Goal: Task Accomplishment & Management: Manage account settings

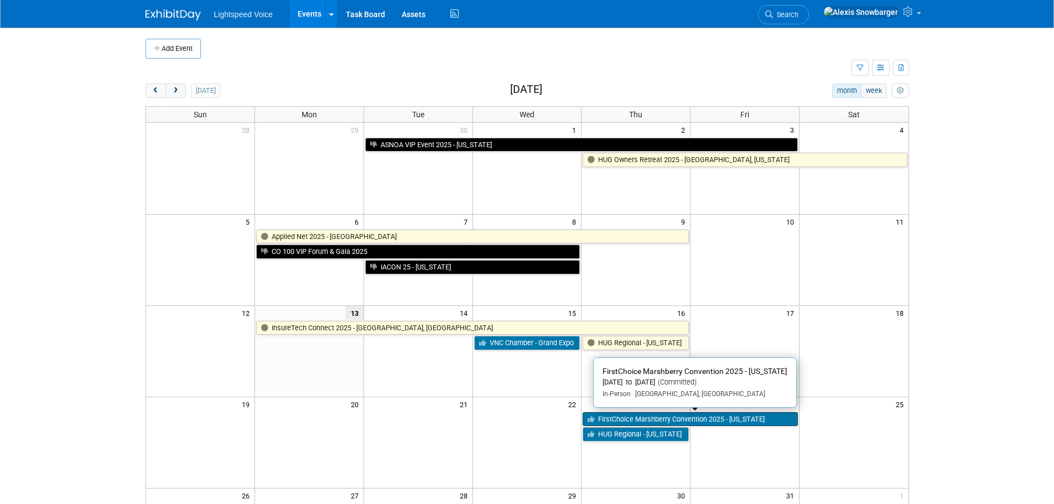
click at [634, 416] on link "FirstChoice Marshberry Convention 2025 - [US_STATE]" at bounding box center [689, 419] width 215 height 14
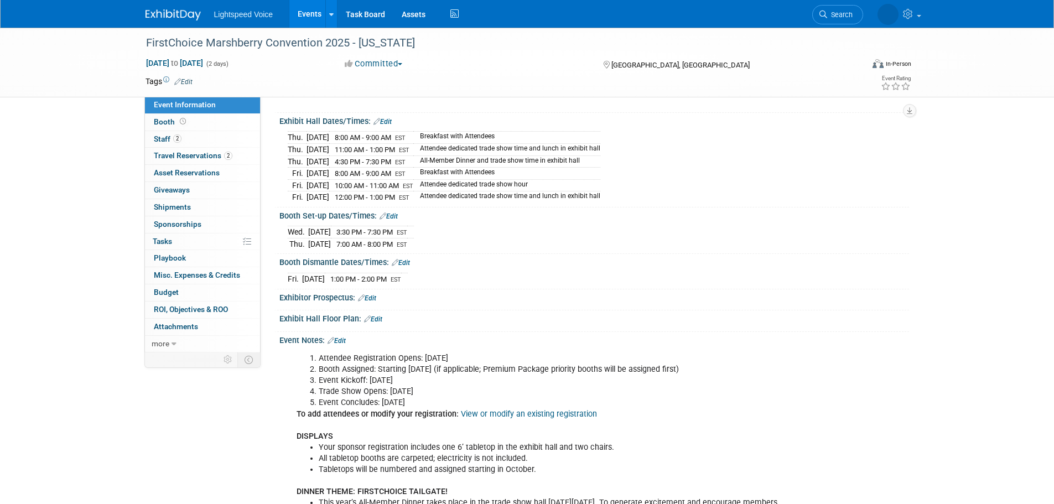
scroll to position [111, 0]
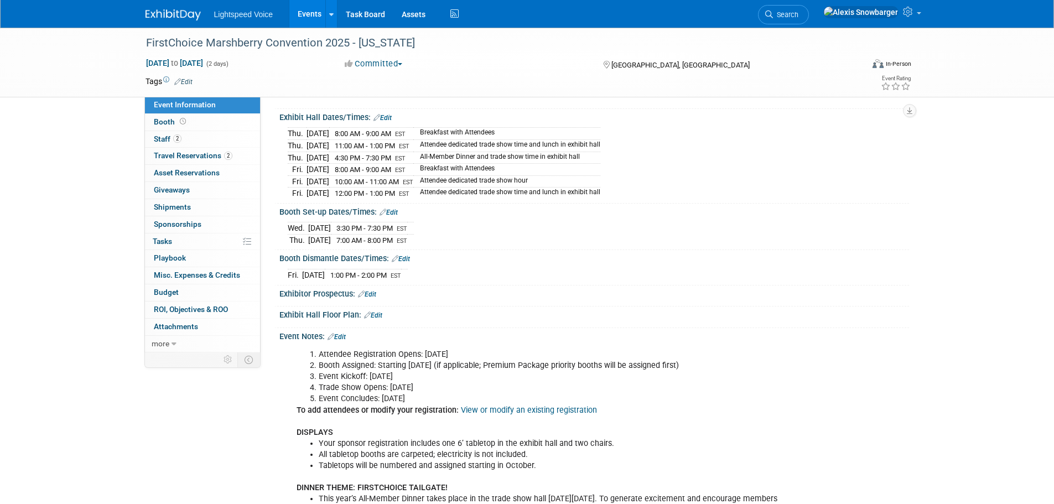
click at [379, 313] on link "Edit" at bounding box center [373, 315] width 18 height 8
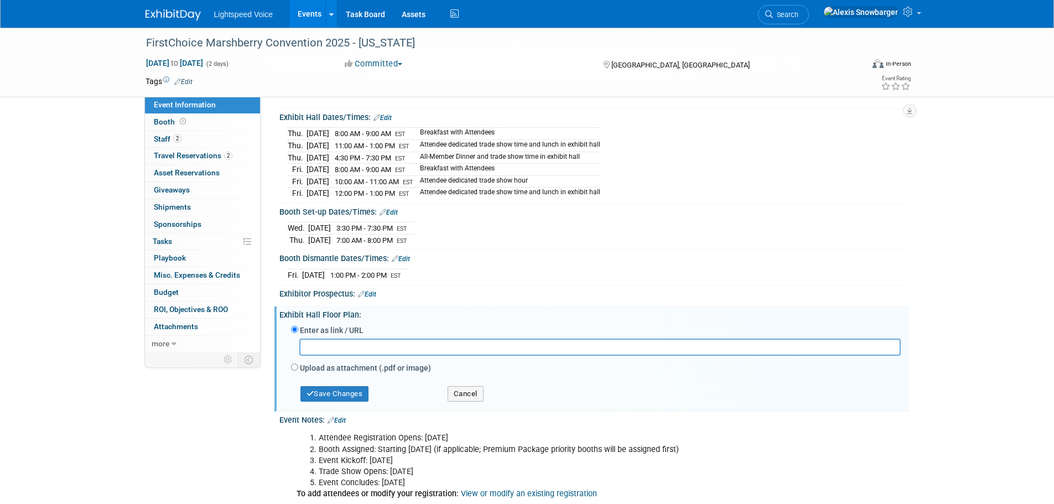
click at [324, 367] on label "Upload as attachment (.pdf or image)" at bounding box center [365, 367] width 131 height 11
click at [298, 367] on input "Upload as attachment (.pdf or image)" at bounding box center [294, 366] width 7 height 7
radio input "true"
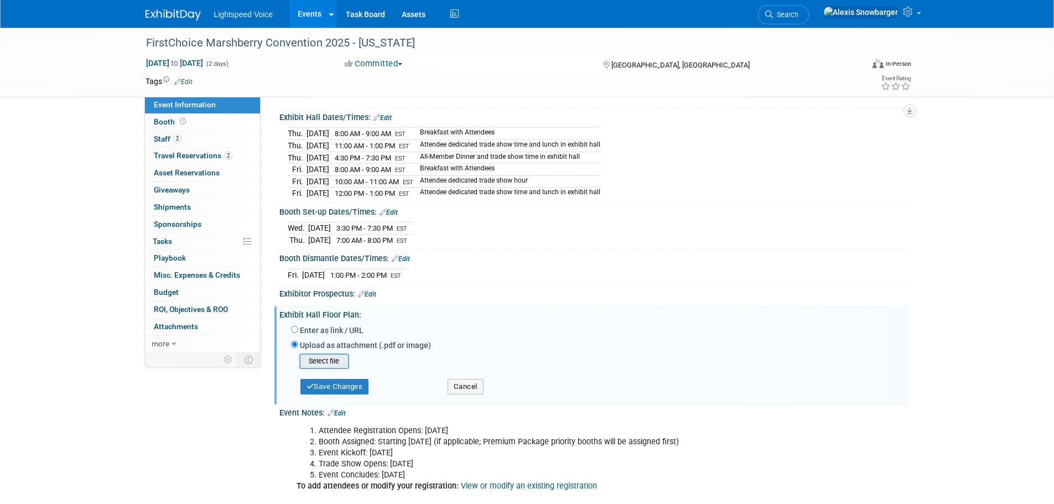
click at [321, 356] on input "file" at bounding box center [282, 361] width 132 height 13
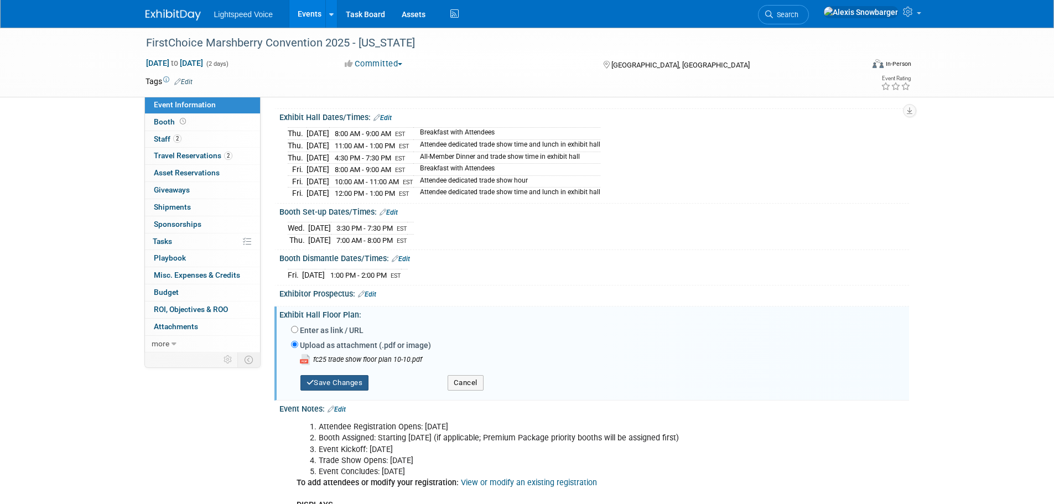
click at [326, 383] on button "Save Changes" at bounding box center [334, 382] width 69 height 15
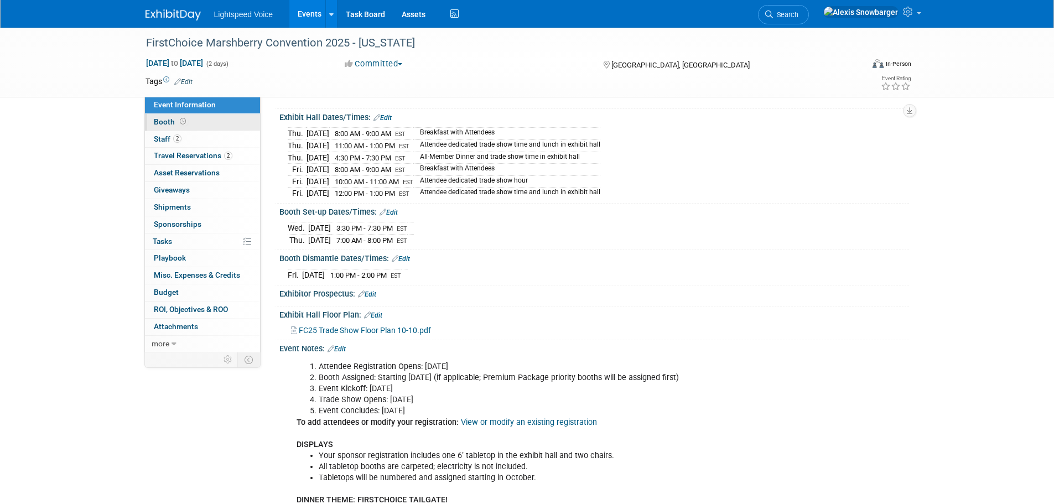
click at [205, 115] on link "Booth" at bounding box center [202, 122] width 115 height 17
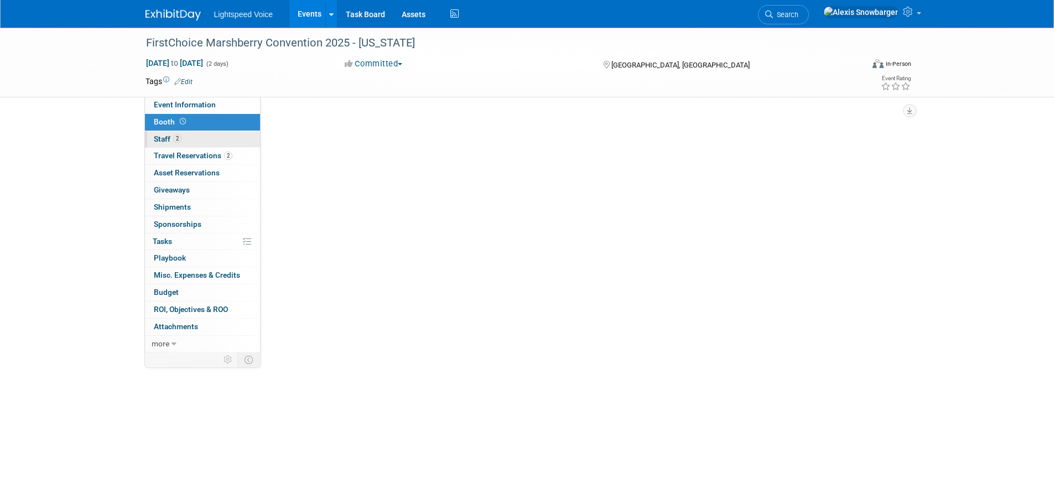
scroll to position [0, 0]
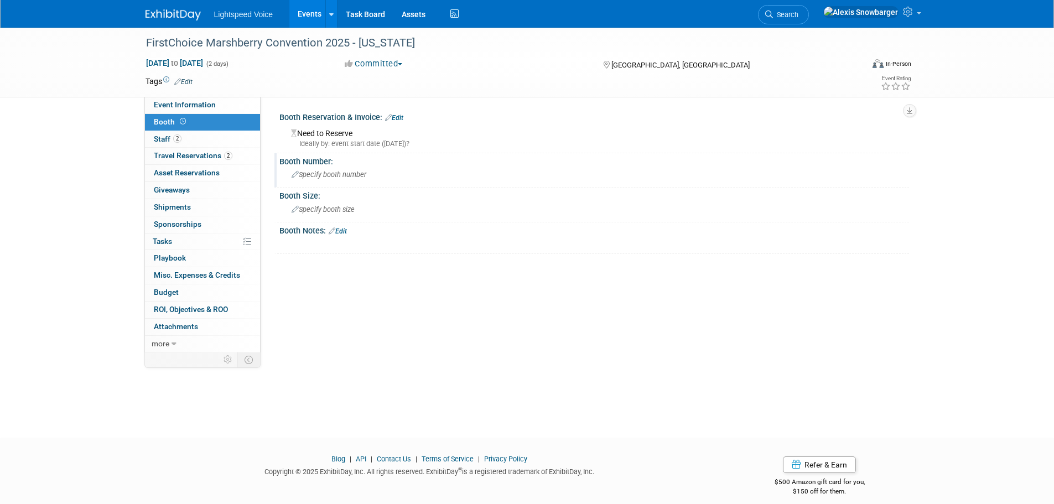
click at [321, 176] on span "Specify booth number" at bounding box center [329, 174] width 75 height 8
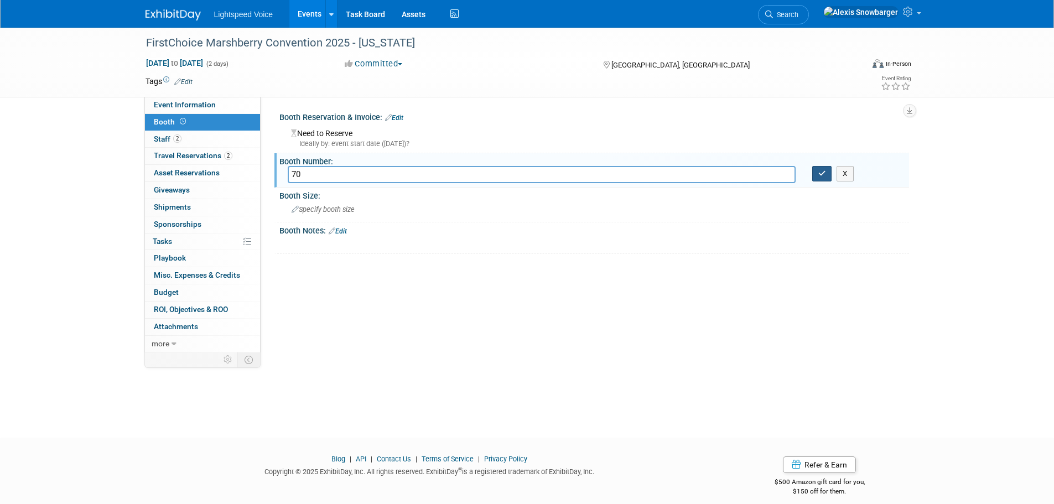
type input "70"
click at [821, 170] on icon "button" at bounding box center [822, 173] width 8 height 7
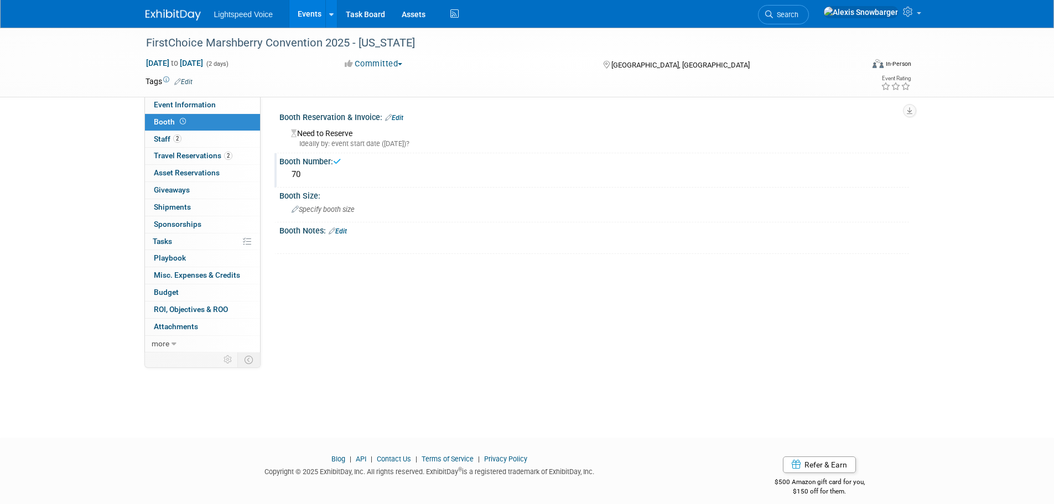
click at [403, 116] on link "Edit" at bounding box center [394, 118] width 18 height 8
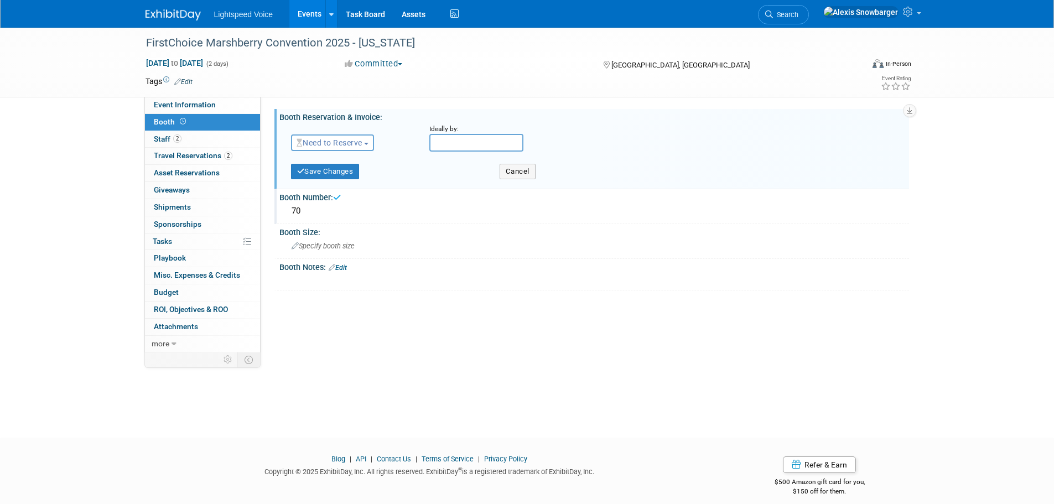
click at [332, 141] on span "Need to Reserve" at bounding box center [329, 142] width 66 height 9
click at [333, 174] on link "Reserved" at bounding box center [351, 176] width 118 height 15
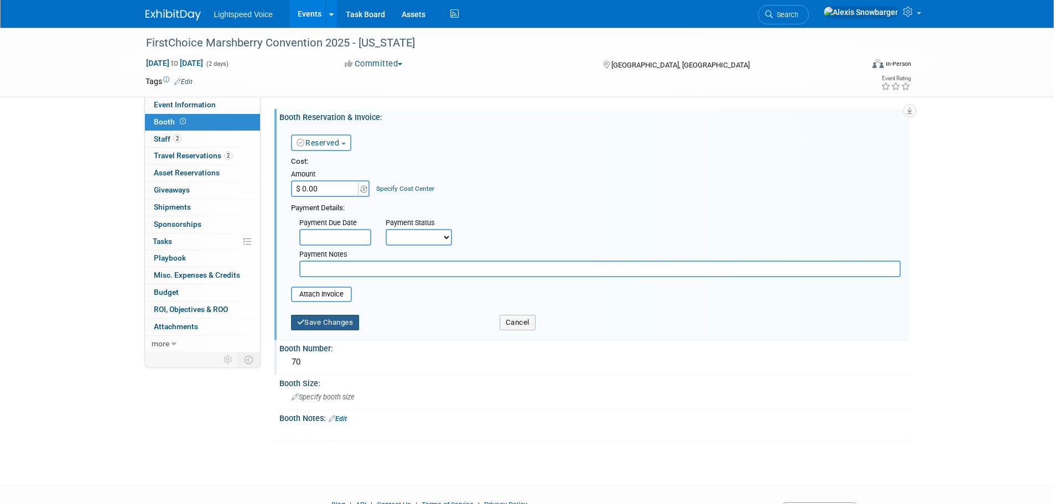
click at [332, 318] on button "Save Changes" at bounding box center [325, 322] width 69 height 15
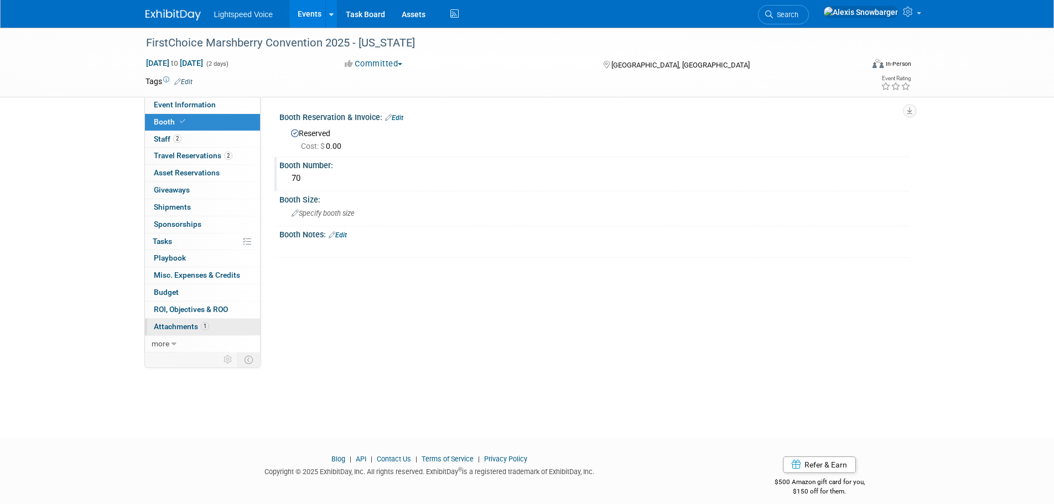
click at [186, 324] on span "Attachments 1" at bounding box center [181, 326] width 55 height 9
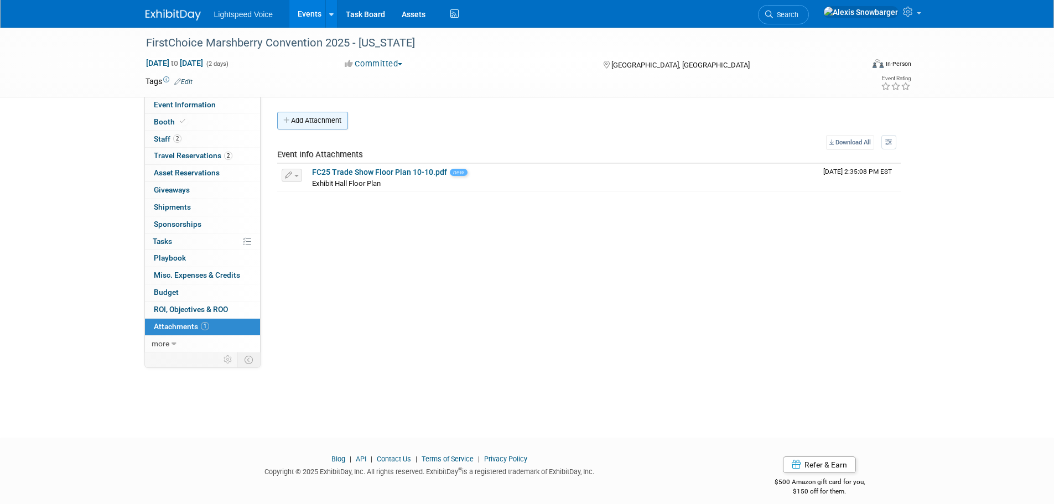
click at [326, 124] on button "Add Attachment" at bounding box center [312, 121] width 71 height 18
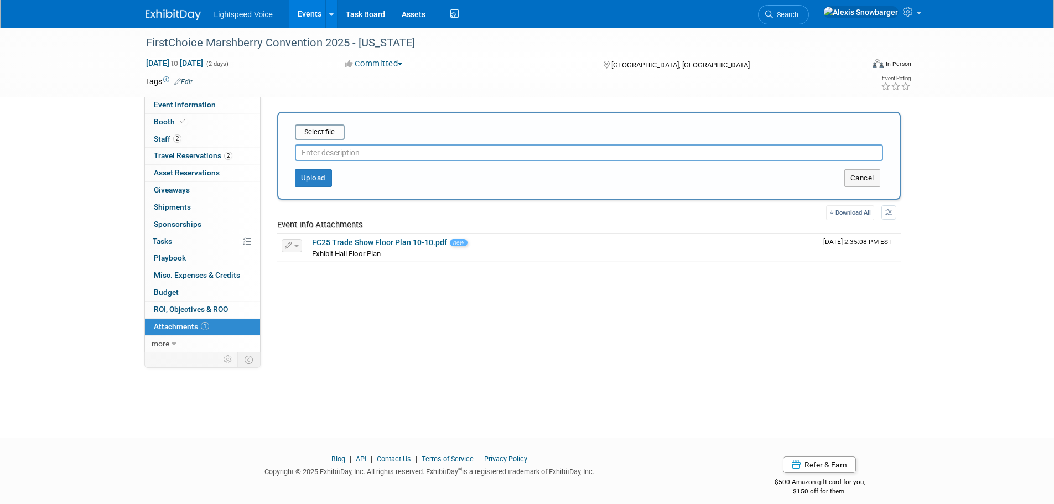
click at [329, 147] on input "text" at bounding box center [589, 152] width 588 height 17
click at [311, 129] on input "file" at bounding box center [278, 132] width 132 height 13
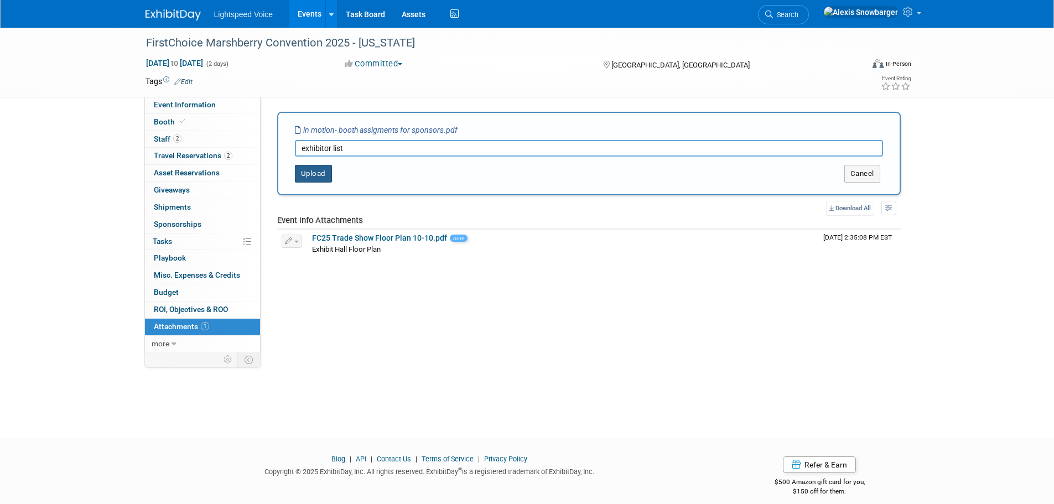
click at [299, 172] on button "Upload" at bounding box center [313, 174] width 37 height 18
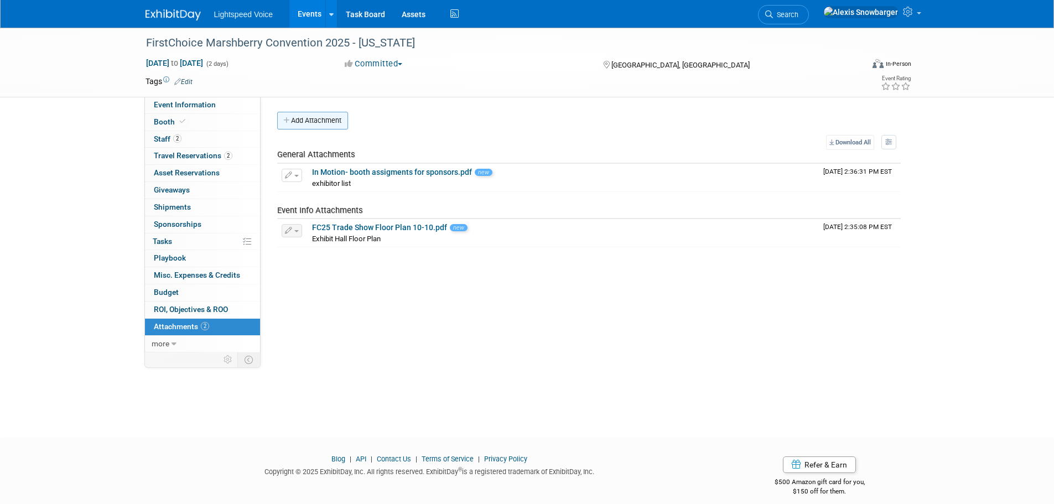
click at [320, 123] on button "Add Attachment" at bounding box center [312, 121] width 71 height 18
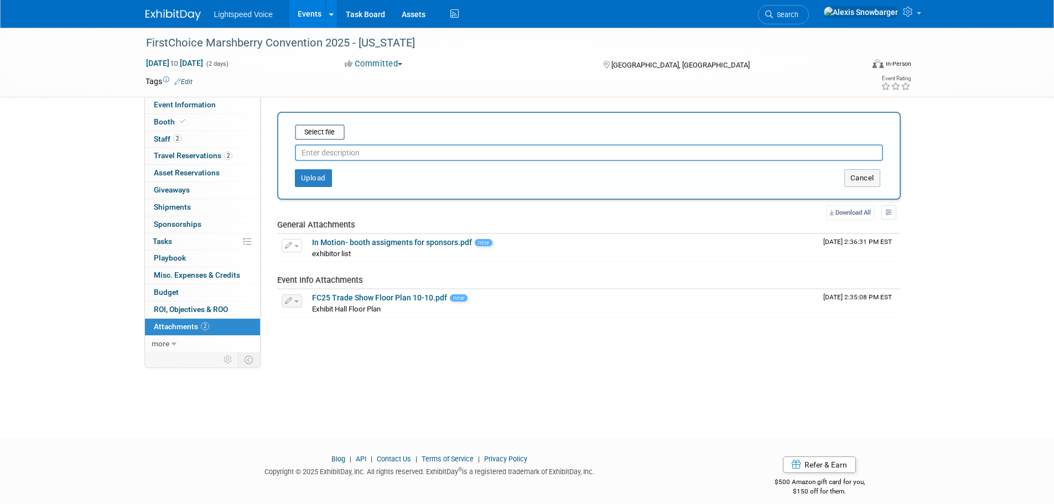
click at [348, 160] on input "text" at bounding box center [589, 152] width 588 height 17
type input "raffle instructions"
click at [329, 134] on input "file" at bounding box center [278, 132] width 132 height 13
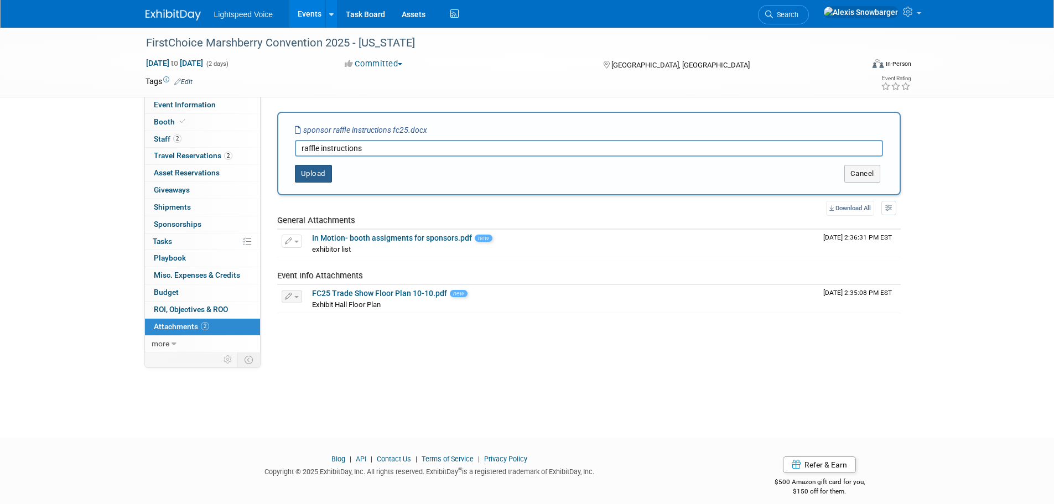
click at [299, 170] on button "Upload" at bounding box center [313, 174] width 37 height 18
